Goal: Find specific page/section: Find specific page/section

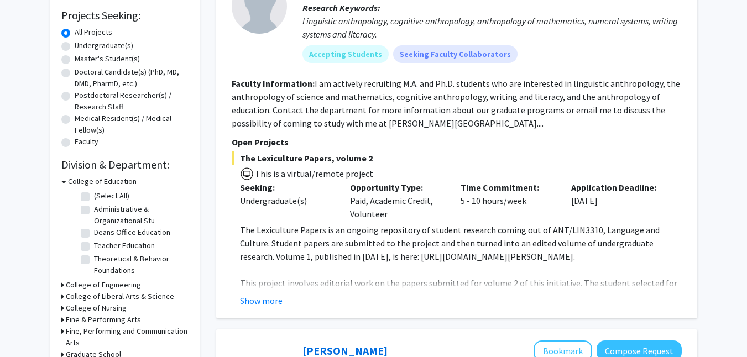
scroll to position [252, 0]
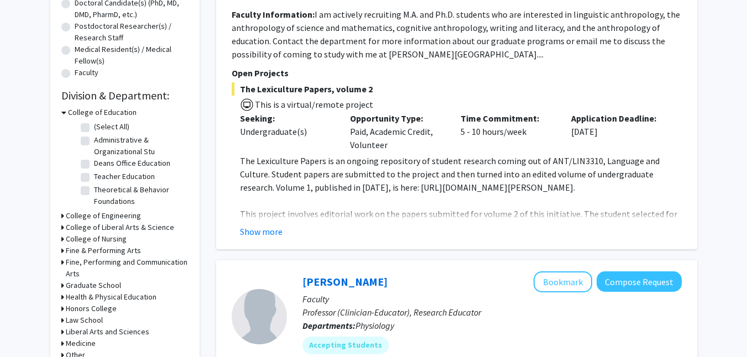
click at [90, 213] on h3 "College of Engineering" at bounding box center [103, 216] width 75 height 12
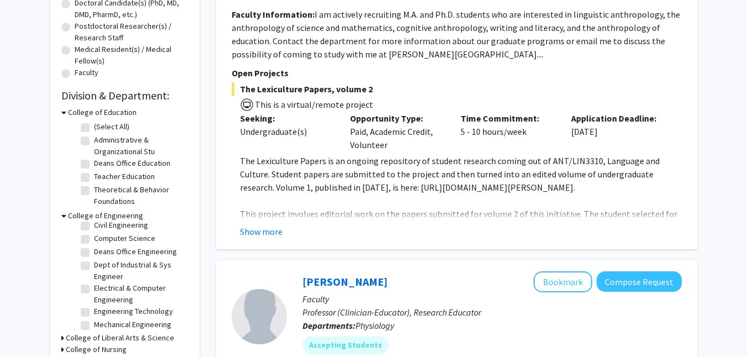
scroll to position [71, 0]
click at [94, 286] on label "Electrical & Computer Engineering" at bounding box center [140, 291] width 92 height 23
click at [94, 286] on input "Electrical & Computer Engineering" at bounding box center [97, 283] width 7 height 7
checkbox input "true"
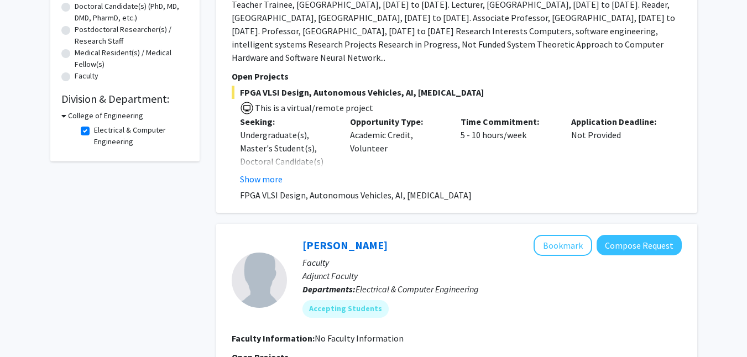
scroll to position [210, 0]
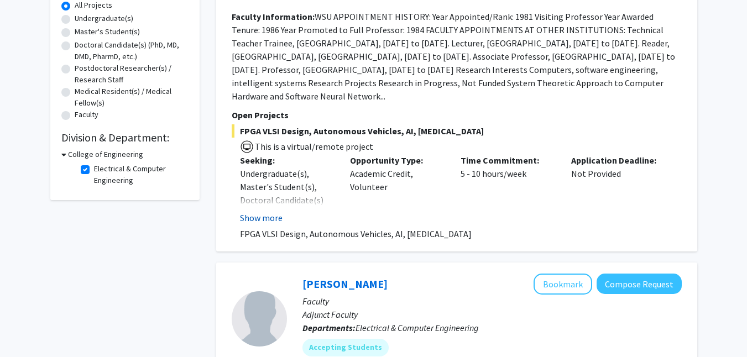
click at [265, 221] on button "Show more" at bounding box center [261, 217] width 43 height 13
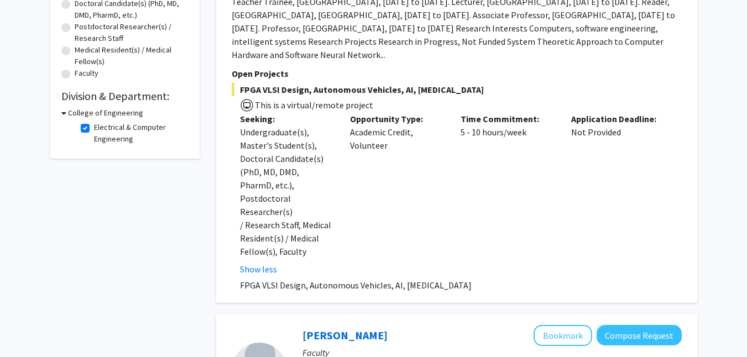
scroll to position [233, 0]
